Goal: Information Seeking & Learning: Understand process/instructions

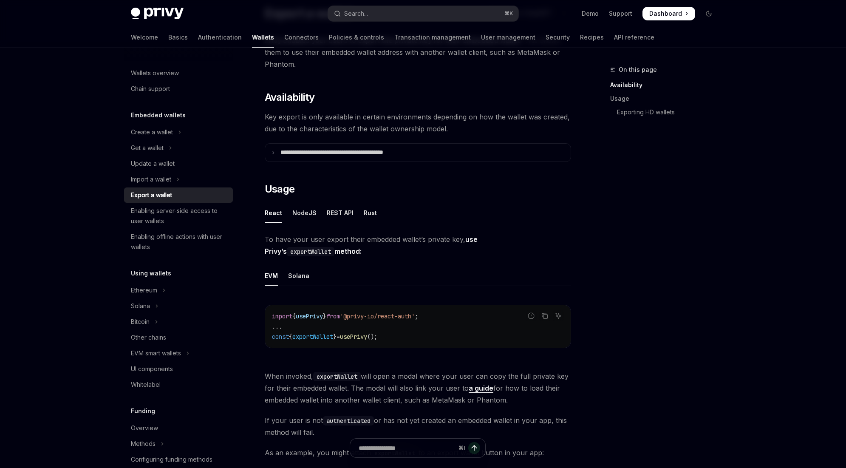
type textarea "*"
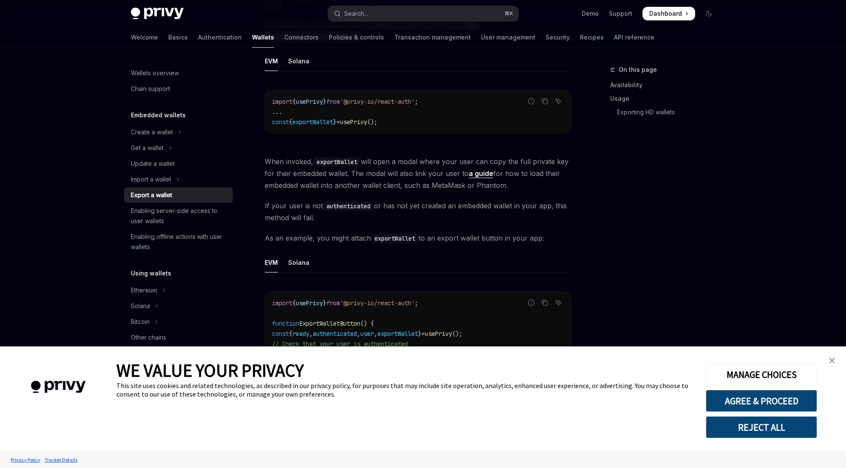
scroll to position [288, 0]
click at [834, 360] on img "close banner" at bounding box center [832, 360] width 6 height 6
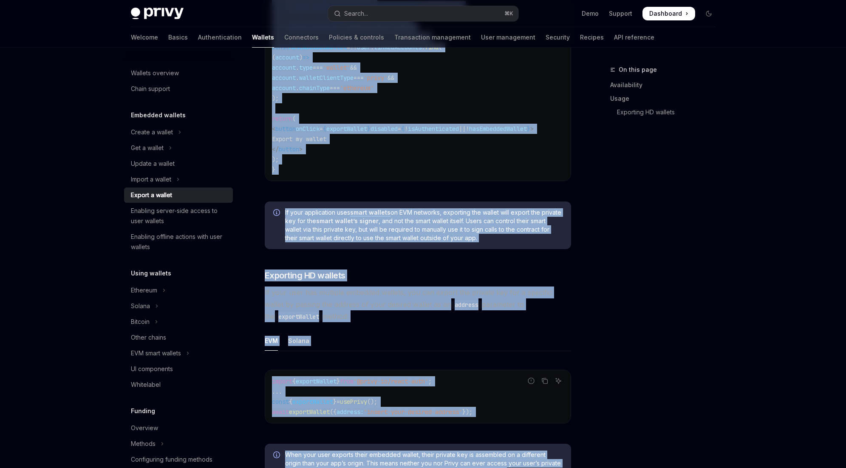
scroll to position [777, 0]
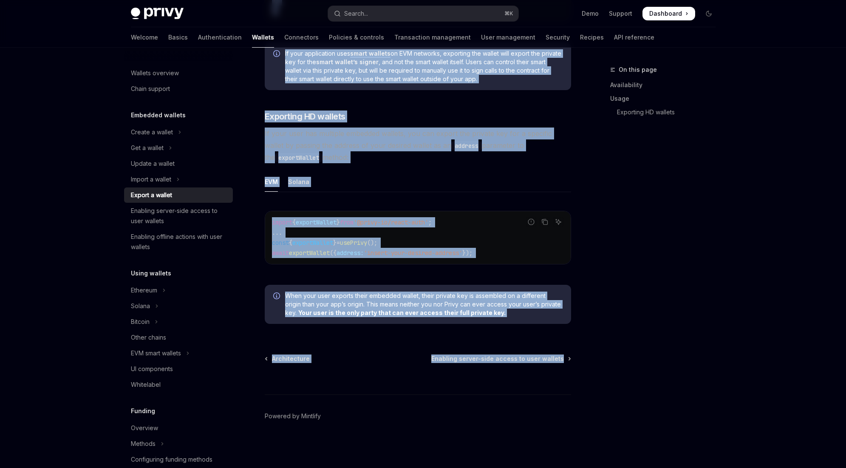
drag, startPoint x: 265, startPoint y: 87, endPoint x: 402, endPoint y: 365, distance: 309.9
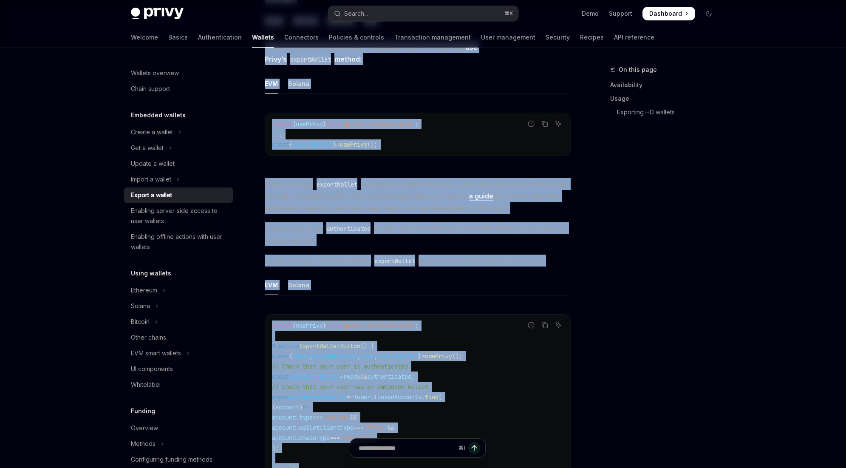
scroll to position [0, 0]
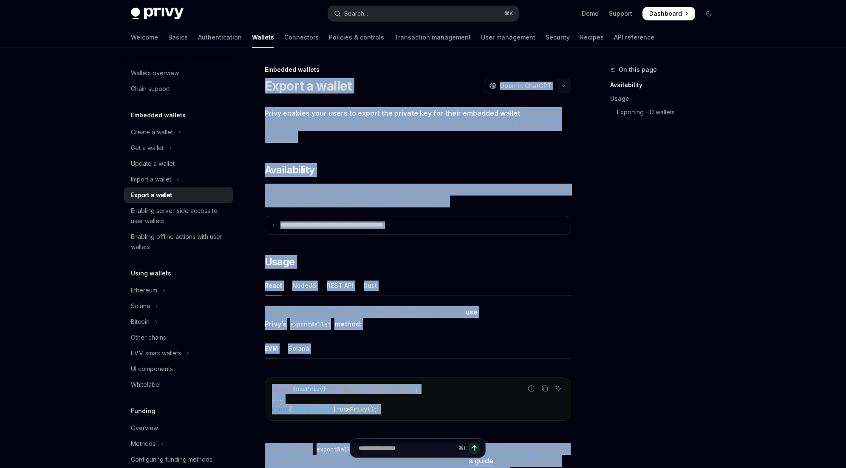
click at [560, 90] on button "button" at bounding box center [564, 86] width 14 height 14
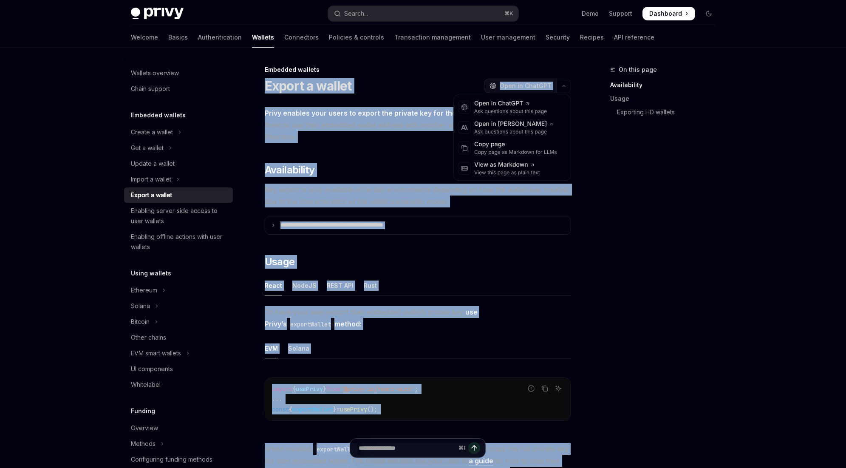
click at [515, 85] on span "Open in ChatGPT" at bounding box center [526, 86] width 52 height 9
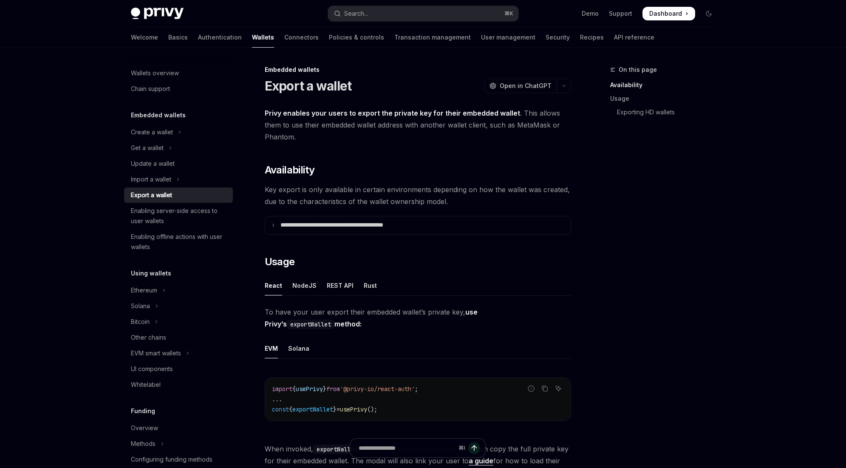
click at [571, 74] on div "Embedded wallets" at bounding box center [418, 69] width 306 height 9
click at [568, 79] on div "OpenAI Open in ChatGPT" at bounding box center [527, 86] width 87 height 14
click at [565, 84] on icon "button" at bounding box center [564, 85] width 10 height 3
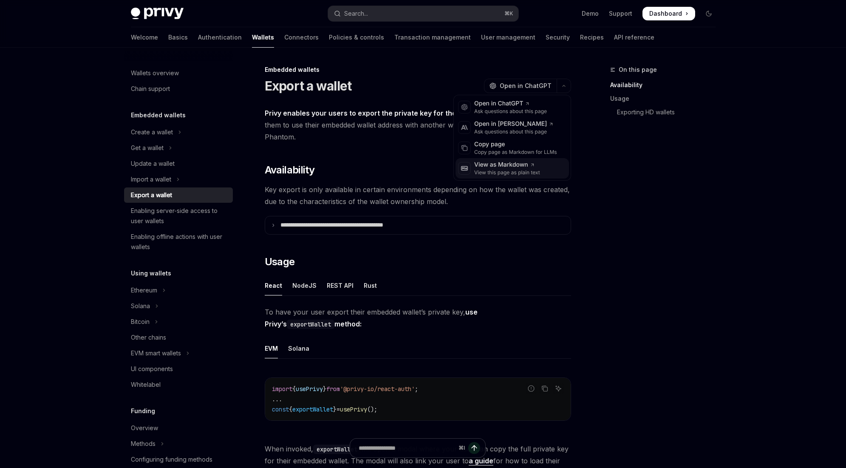
click at [530, 166] on icon at bounding box center [532, 164] width 5 height 5
